Goal: Task Accomplishment & Management: Manage account settings

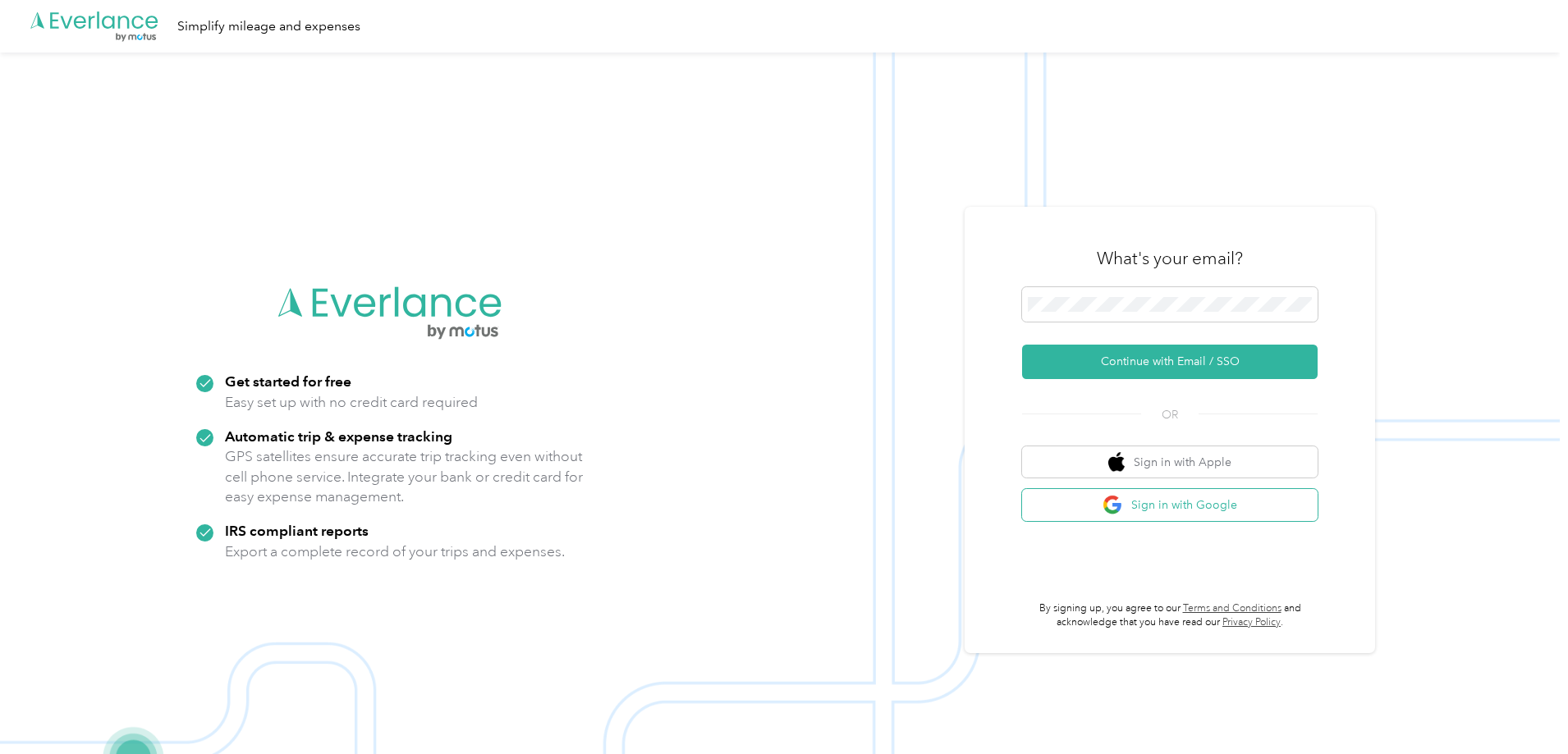
click at [1233, 505] on button "Sign in with Google" at bounding box center [1169, 505] width 296 height 32
click at [1223, 361] on button "Continue with Email / SSO" at bounding box center [1169, 362] width 296 height 34
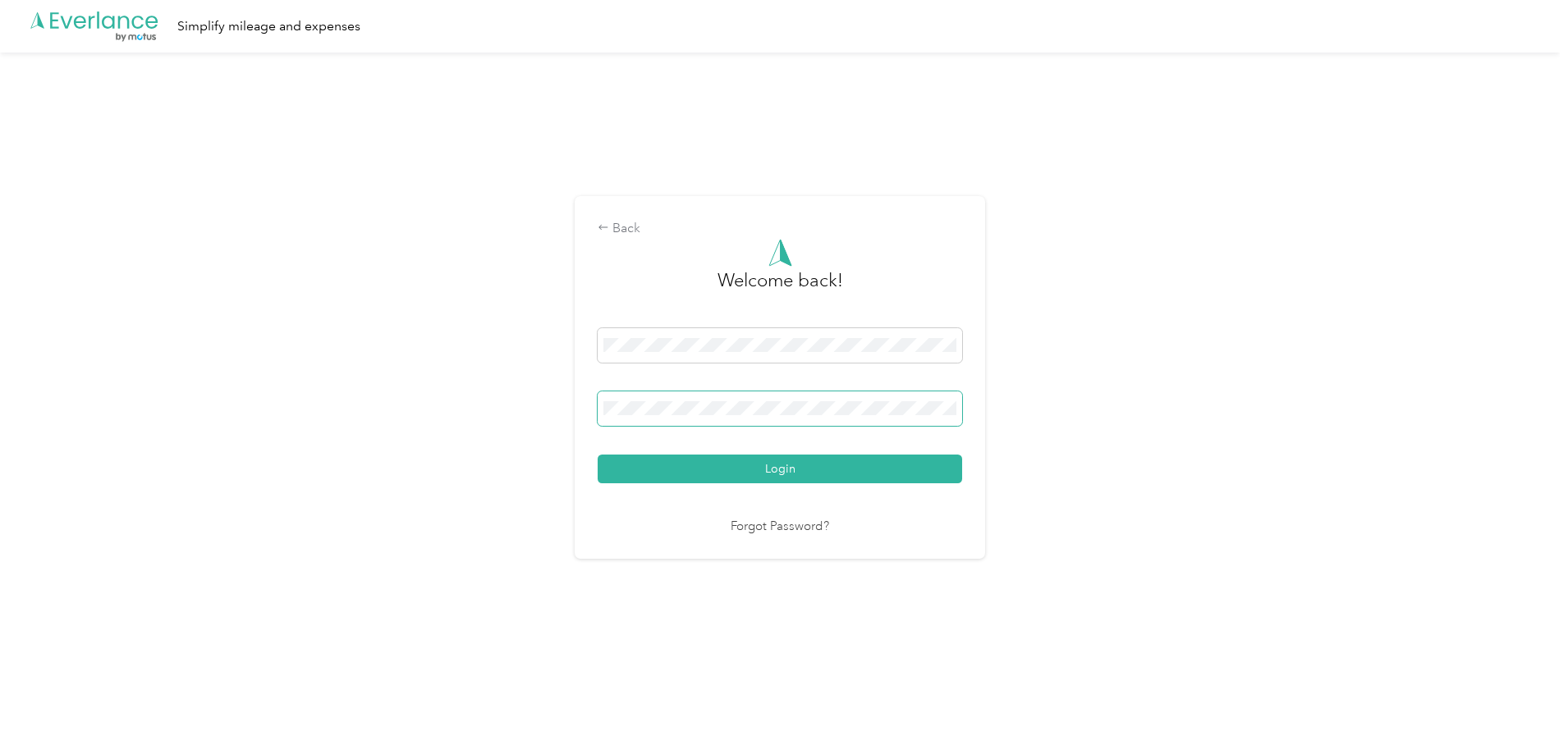
click at [598, 455] on button "Login" at bounding box center [779, 469] width 364 height 29
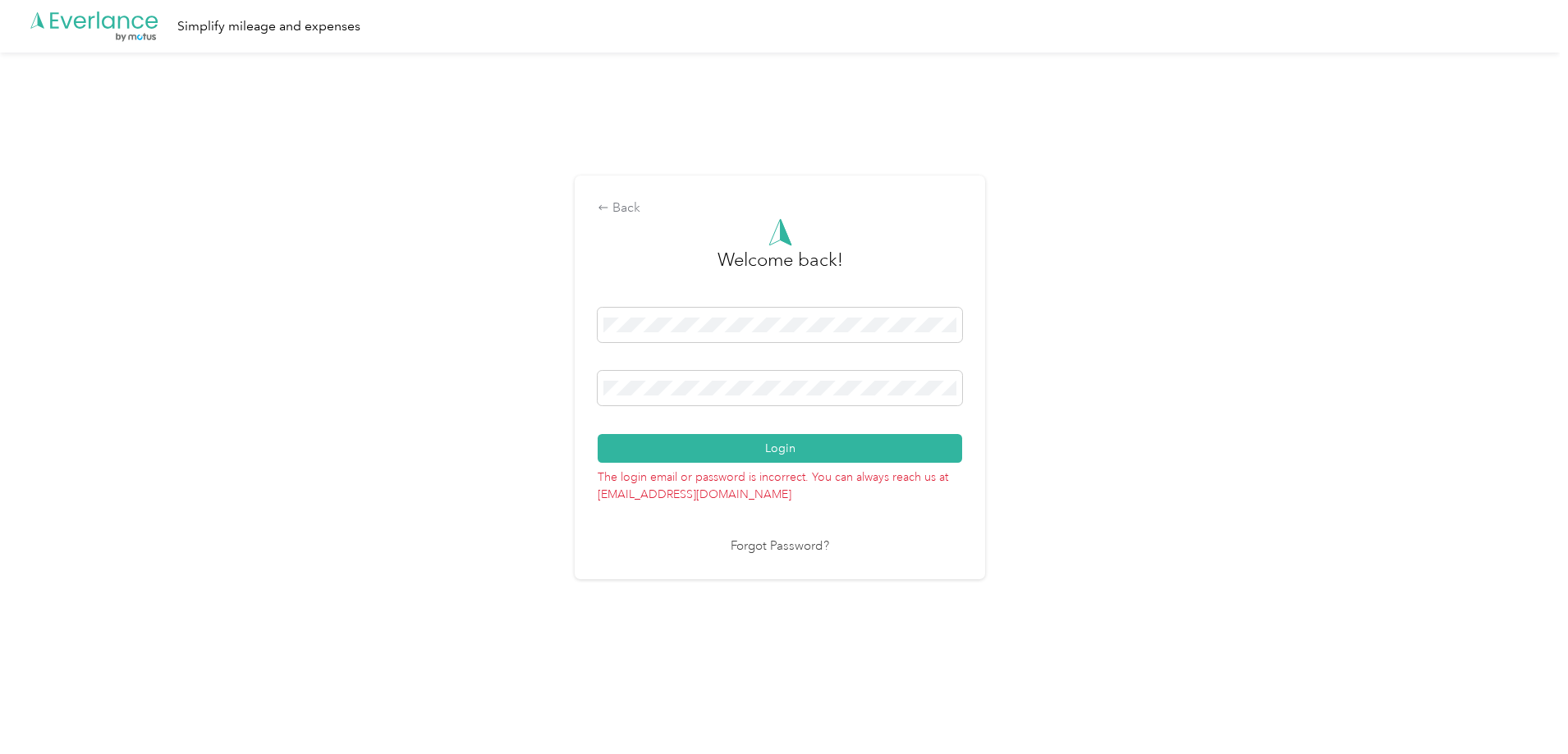
click at [442, 373] on div "Back Welcome back! Login The login email or password is incorrect. You can alwa…" at bounding box center [779, 384] width 1560 height 664
click at [598, 434] on button "Login" at bounding box center [779, 448] width 364 height 29
click at [482, 377] on div "Back Welcome back! Login The login email or password is incorrect. You can alwa…" at bounding box center [779, 384] width 1560 height 664
click at [598, 434] on button "Login" at bounding box center [779, 448] width 364 height 29
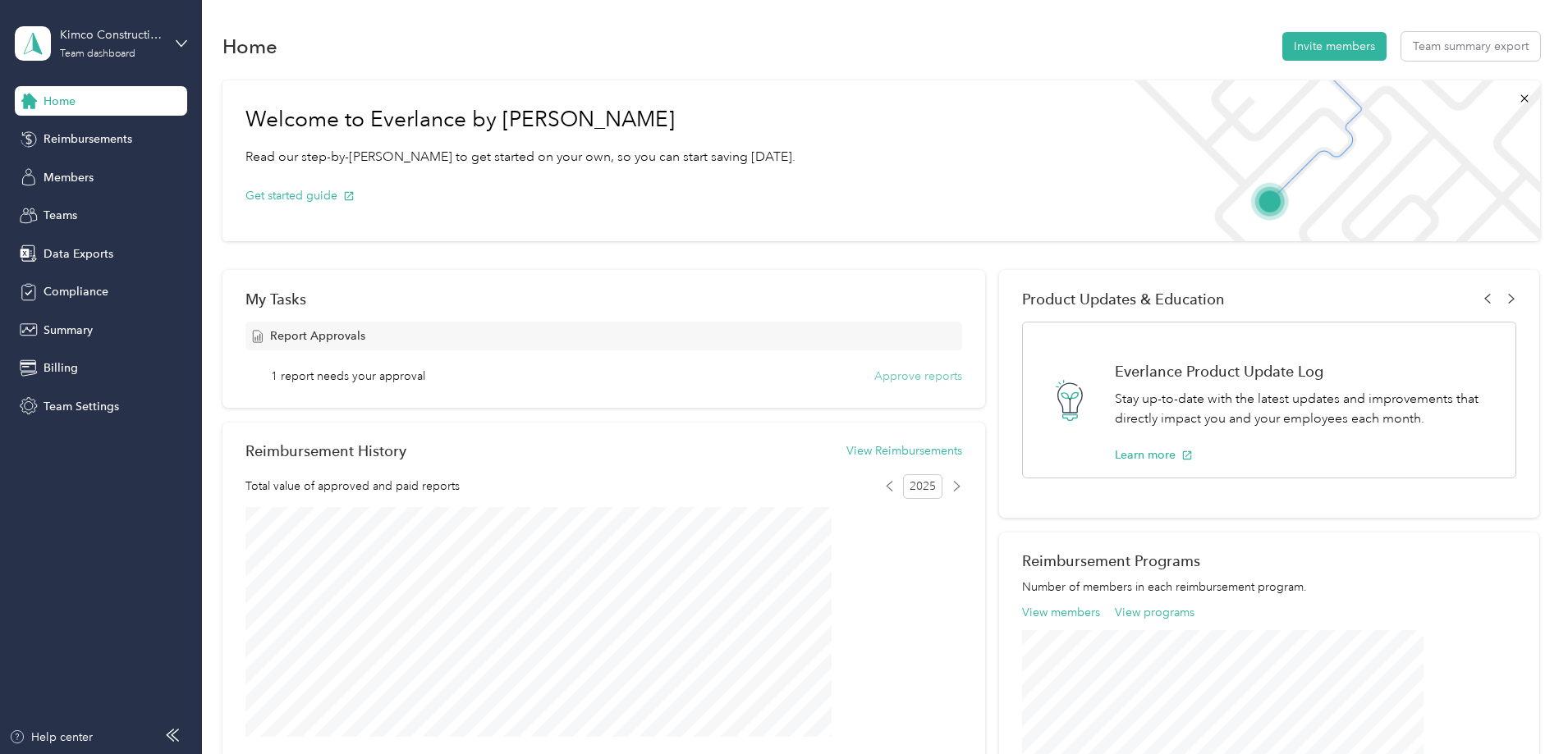
click at [890, 380] on button "Approve reports" at bounding box center [918, 376] width 88 height 17
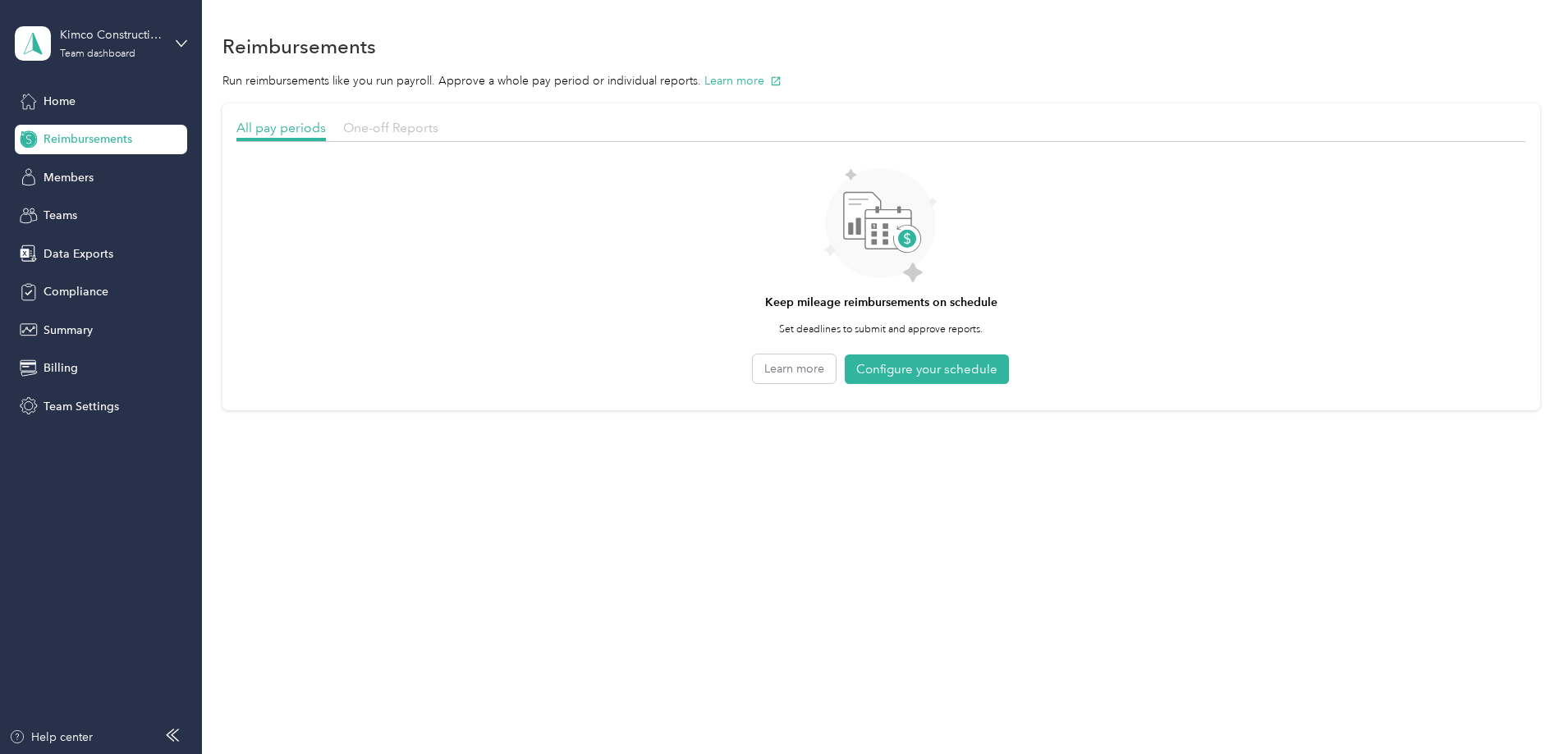
click at [438, 130] on span "One-off Reports" at bounding box center [391, 128] width 95 height 16
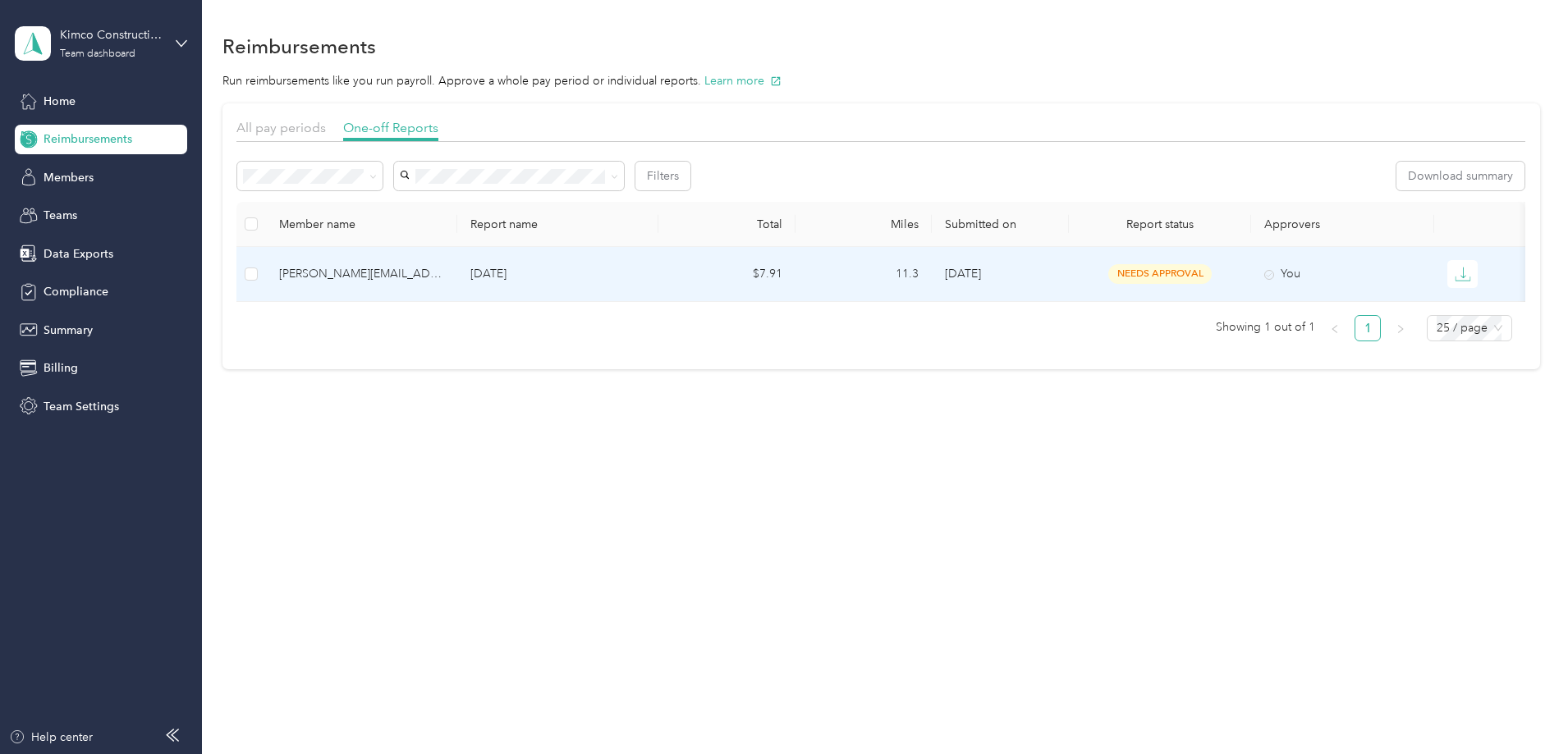
click at [444, 280] on div "[PERSON_NAME][EMAIL_ADDRESS][DOMAIN_NAME]" at bounding box center [361, 273] width 165 height 18
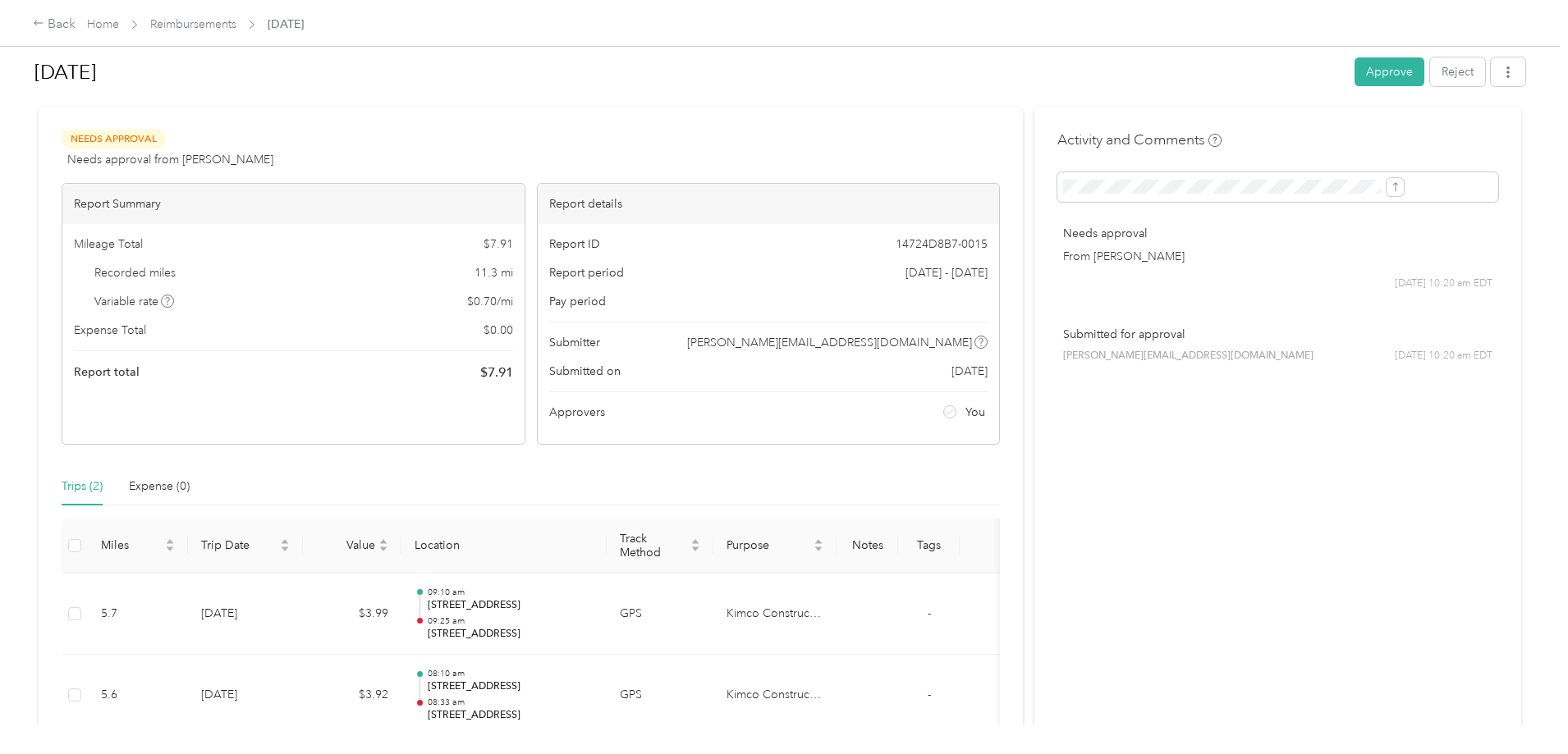
scroll to position [41, 0]
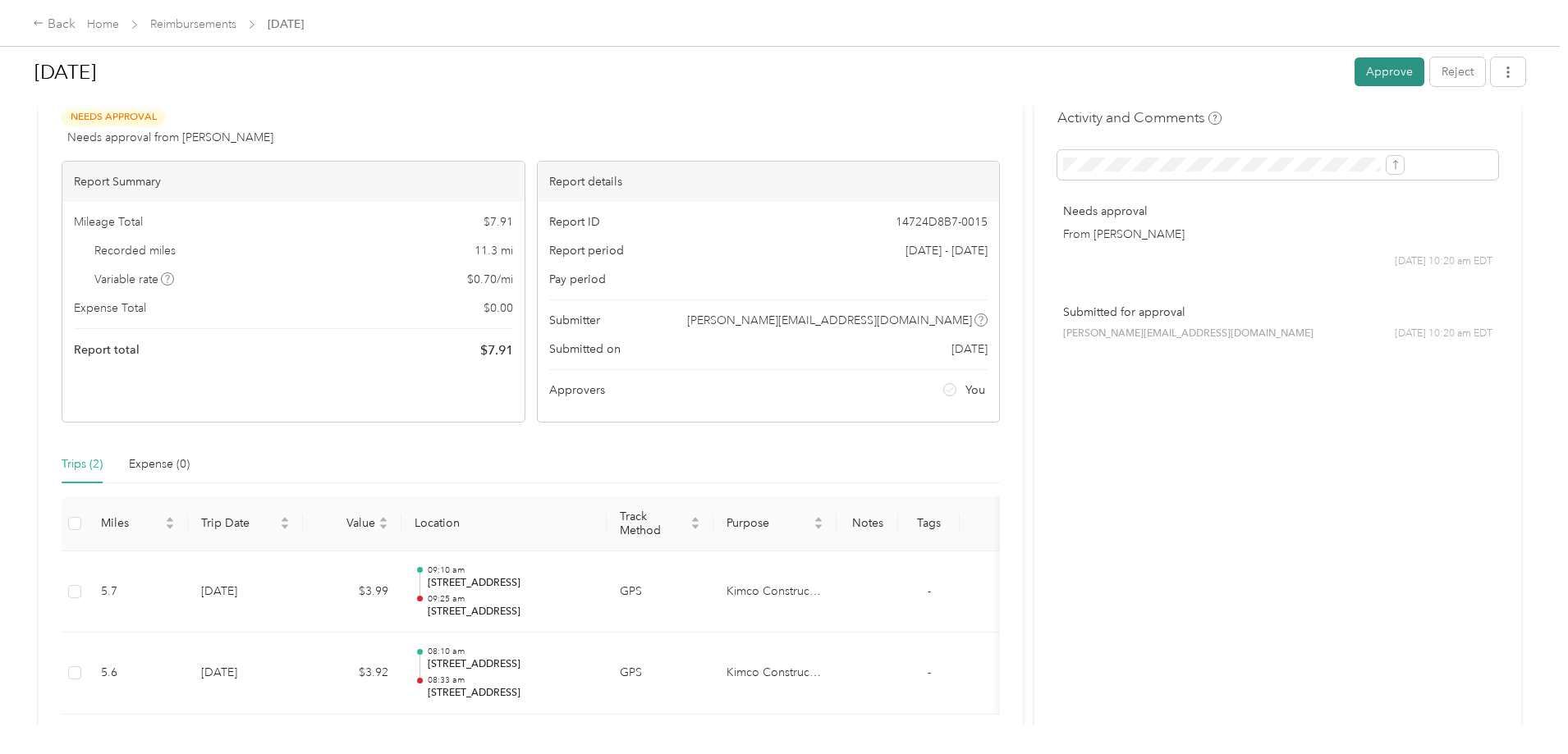
click at [1355, 73] on button "Approve" at bounding box center [1389, 72] width 70 height 29
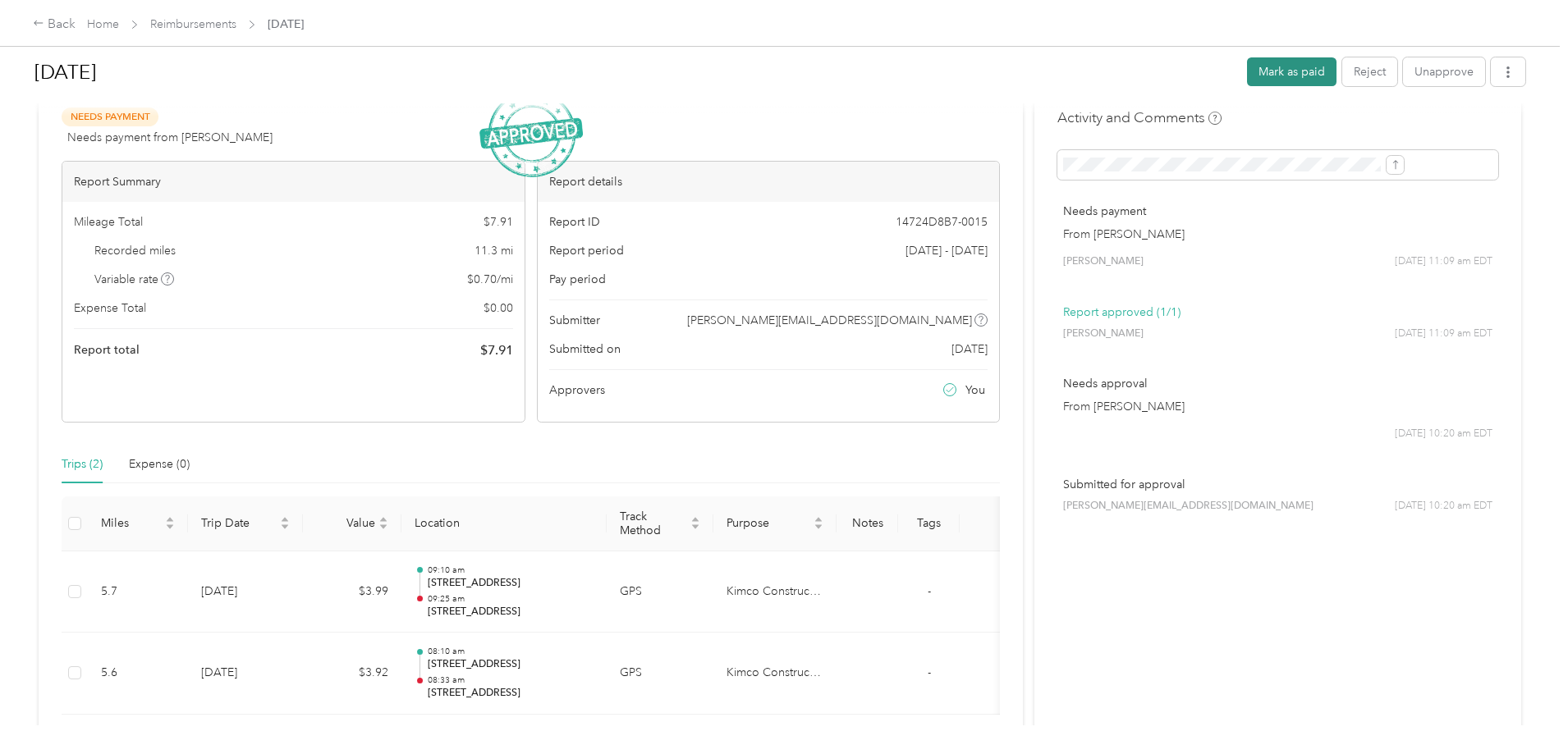
click at [1247, 76] on button "Mark as paid" at bounding box center [1292, 72] width 89 height 29
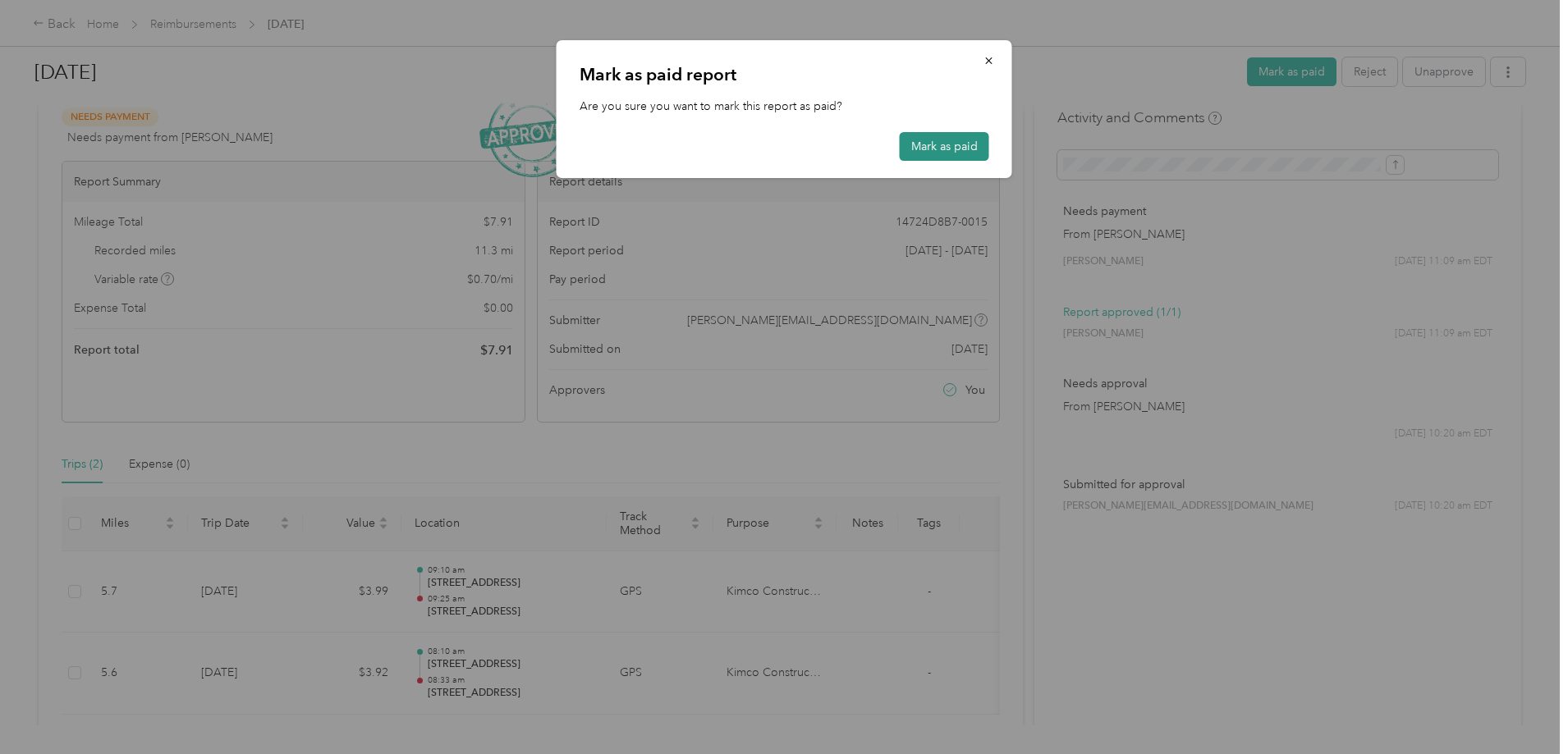
click at [963, 148] on button "Mark as paid" at bounding box center [944, 146] width 89 height 29
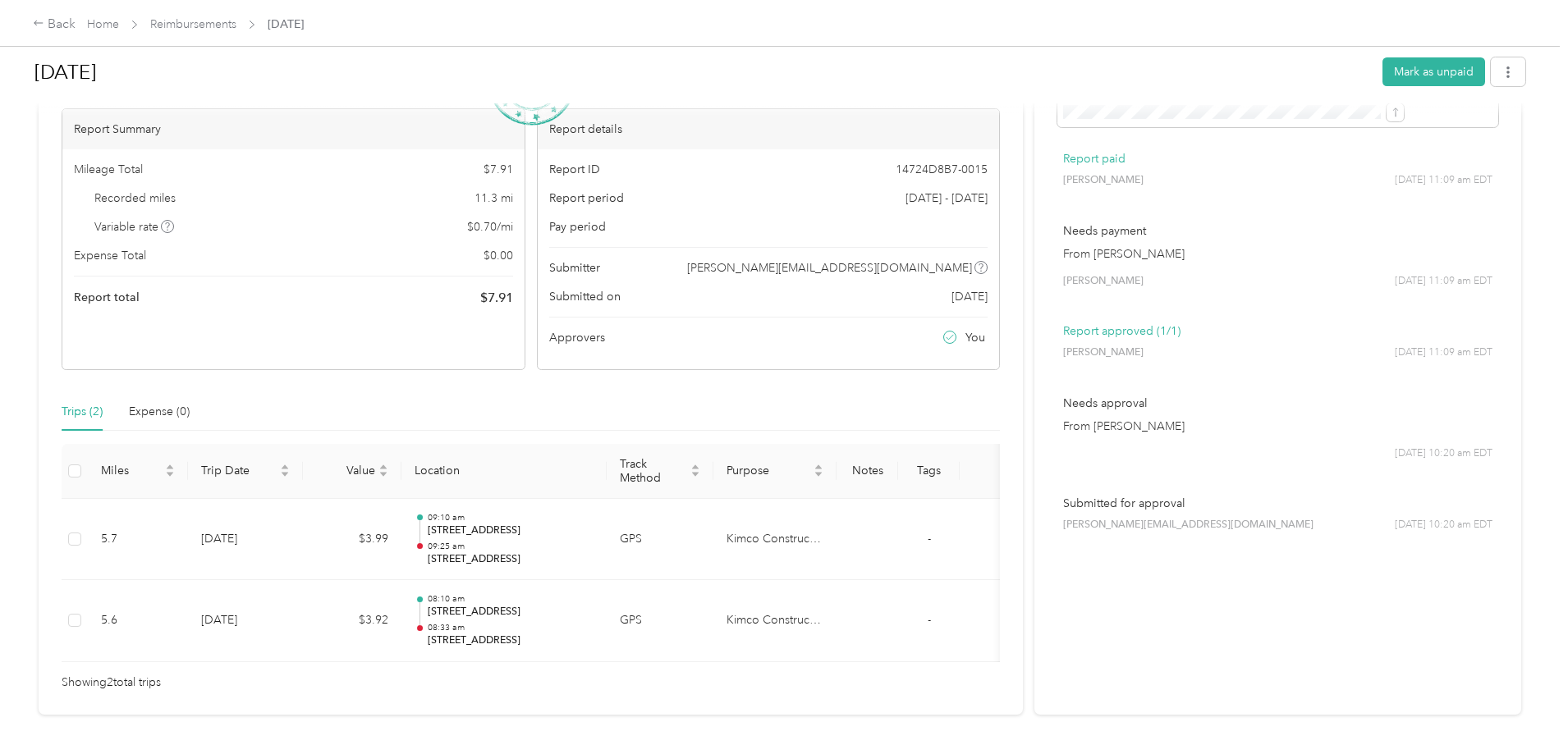
scroll to position [0, 0]
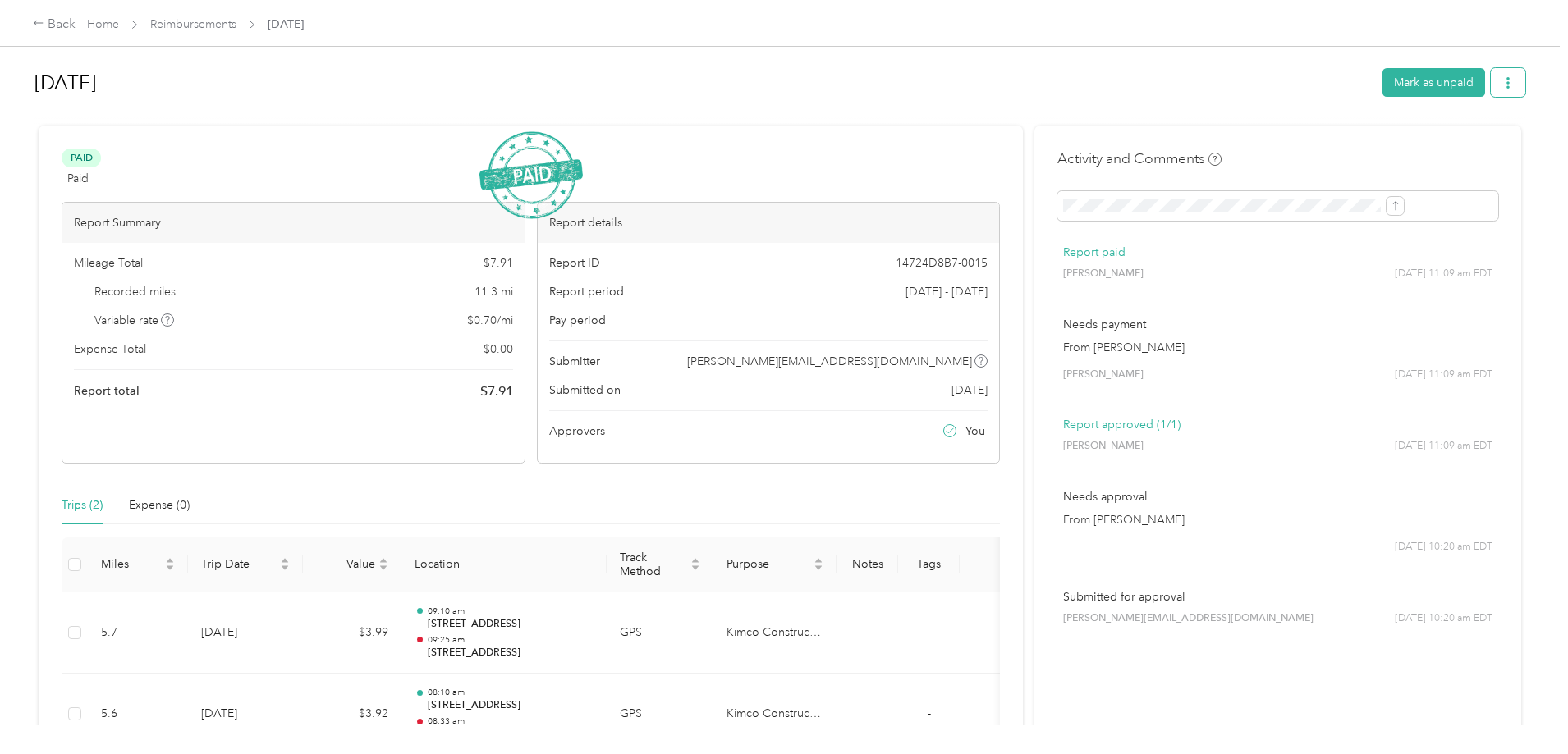
click at [1491, 86] on button "button" at bounding box center [1507, 82] width 34 height 29
click at [1322, 141] on span "Download" at bounding box center [1327, 143] width 54 height 17
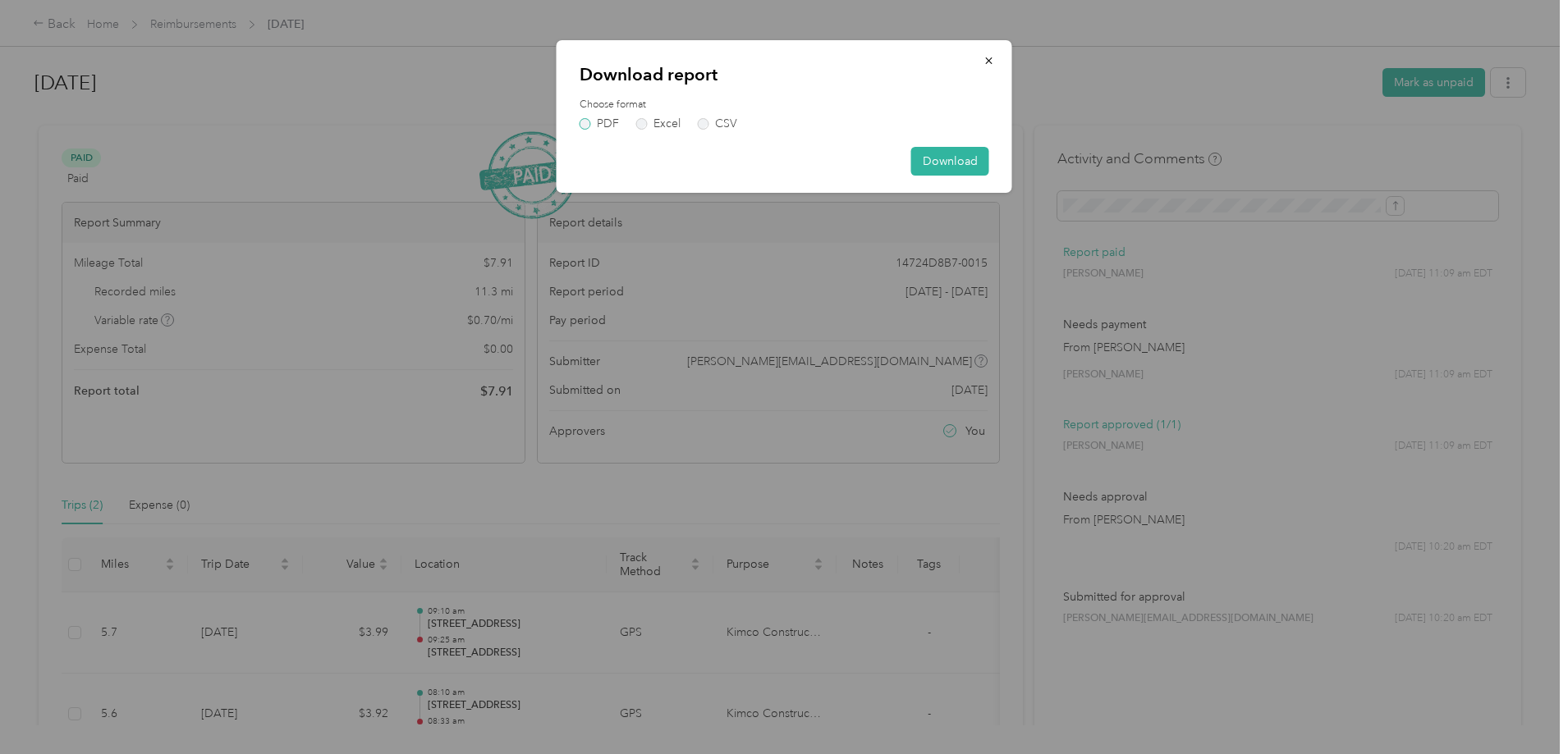
click at [593, 122] on label "PDF" at bounding box center [599, 124] width 39 height 11
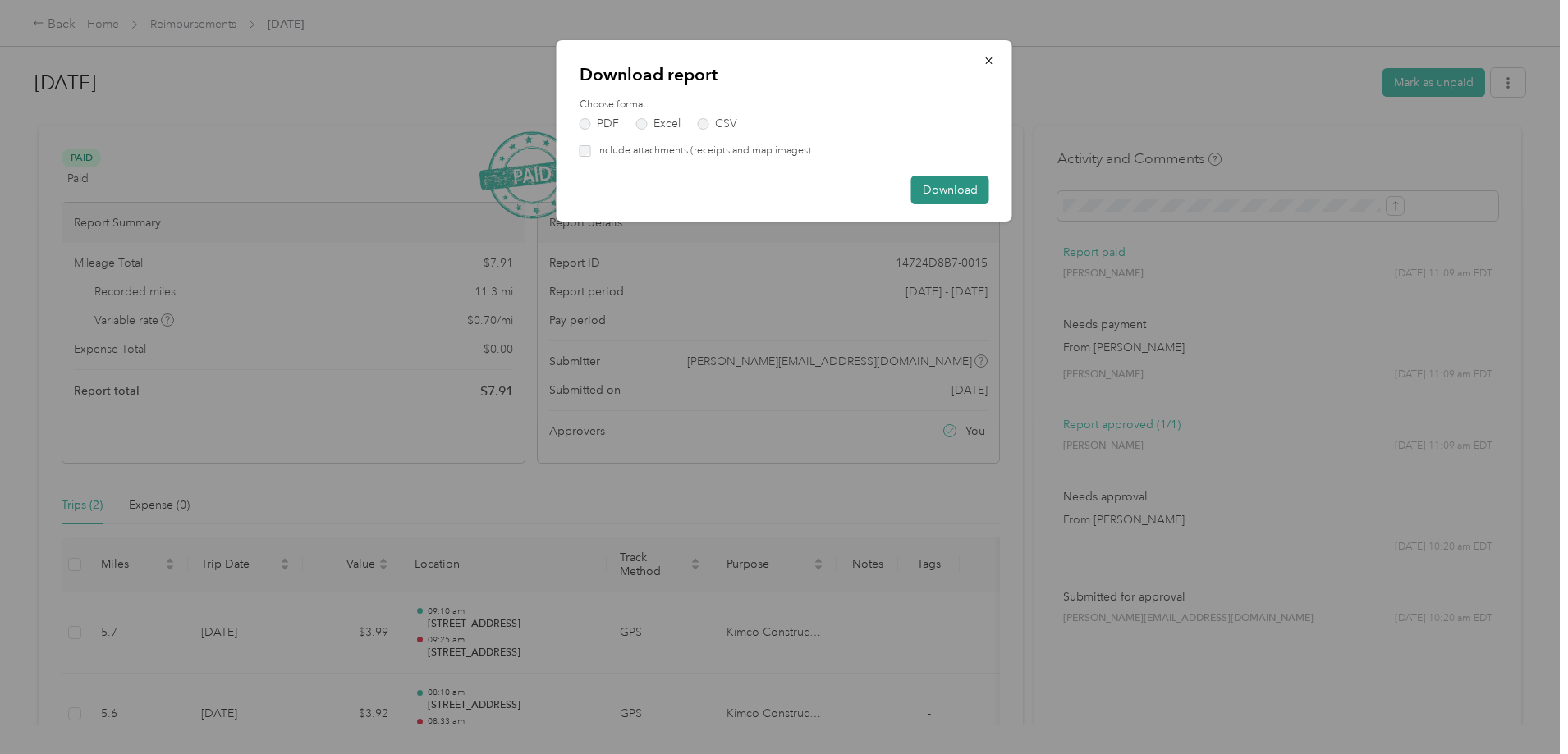
click at [945, 196] on button "Download" at bounding box center [950, 189] width 78 height 29
